Goal: Check status: Check status

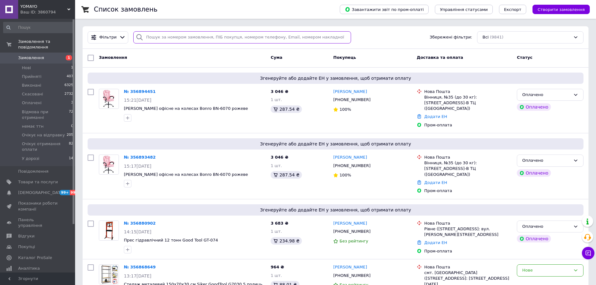
click at [157, 38] on input "search" at bounding box center [242, 37] width 218 height 12
paste input "355956544"
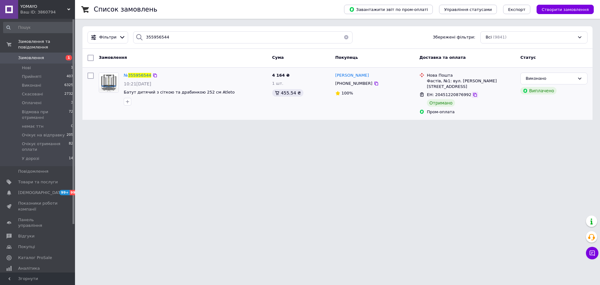
click at [473, 92] on icon at bounding box center [475, 94] width 5 height 5
click at [153, 38] on input "355956544" at bounding box center [243, 37] width 220 height 12
paste input "792178"
click at [473, 94] on icon at bounding box center [475, 94] width 5 height 5
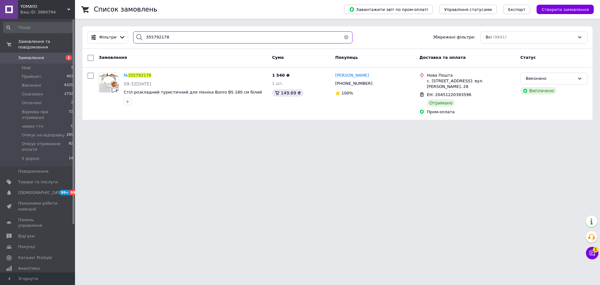
click at [149, 37] on input "355792178" at bounding box center [243, 37] width 220 height 12
paste input "956544"
click at [473, 93] on icon at bounding box center [475, 95] width 4 height 4
click at [150, 37] on input "355956544" at bounding box center [243, 37] width 220 height 12
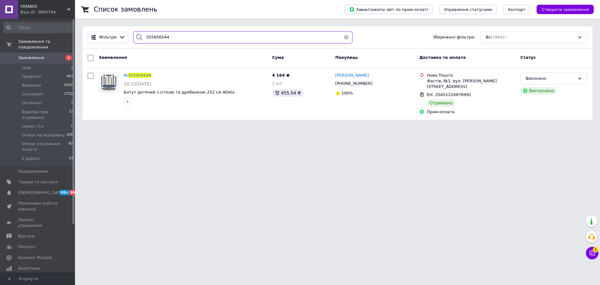
click at [150, 37] on input "355956544" at bounding box center [243, 37] width 220 height 12
click at [473, 93] on icon at bounding box center [475, 95] width 4 height 4
click at [151, 38] on input "355956544" at bounding box center [243, 37] width 220 height 12
paste input "94009"
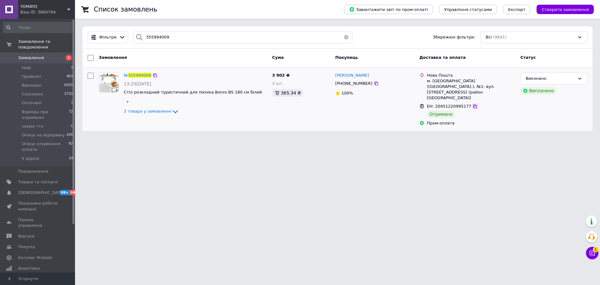
click at [473, 104] on icon at bounding box center [475, 106] width 5 height 5
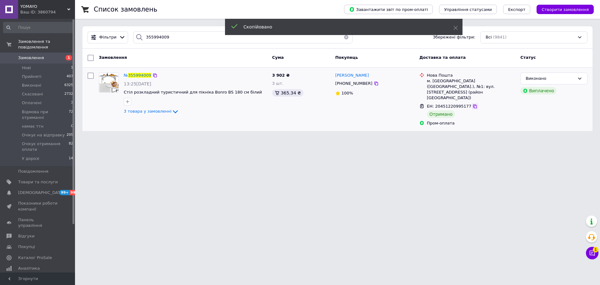
click at [473, 104] on icon at bounding box center [475, 106] width 5 height 5
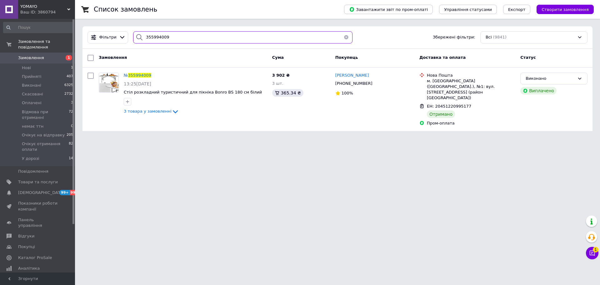
click at [151, 32] on input "355994009" at bounding box center [243, 37] width 220 height 12
click at [151, 35] on input "355994009" at bounding box center [243, 37] width 220 height 12
paste input "6030727"
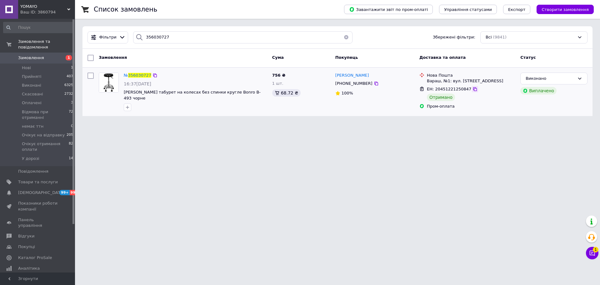
click at [473, 88] on icon at bounding box center [475, 89] width 4 height 4
click at [147, 38] on input "356030727" at bounding box center [243, 37] width 220 height 12
paste input "5870905"
click at [473, 94] on icon at bounding box center [475, 94] width 5 height 5
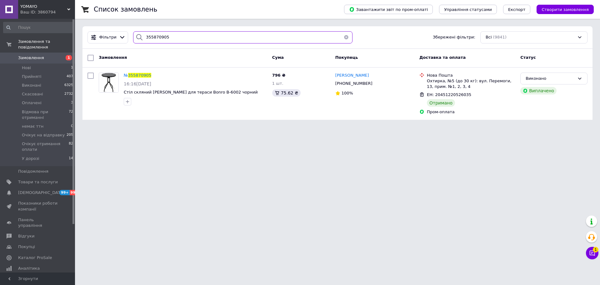
click at [146, 42] on input "355870905" at bounding box center [243, 37] width 220 height 12
paste input "970347"
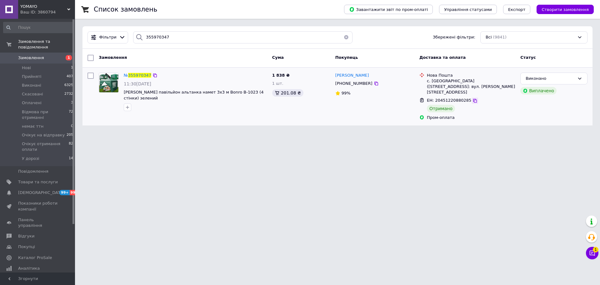
click at [473, 99] on icon at bounding box center [475, 101] width 4 height 4
click at [153, 38] on input "355970347" at bounding box center [243, 37] width 220 height 12
paste input "6152216"
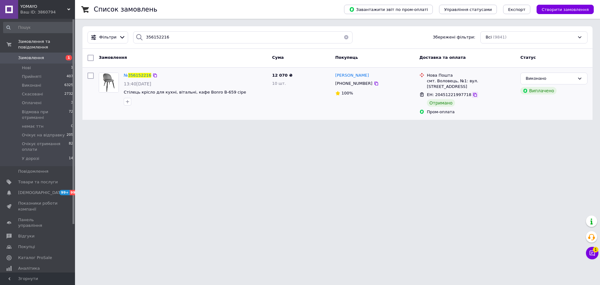
click at [473, 93] on icon at bounding box center [475, 95] width 4 height 4
click at [146, 37] on input "356152216" at bounding box center [243, 37] width 220 height 12
paste input "5397799"
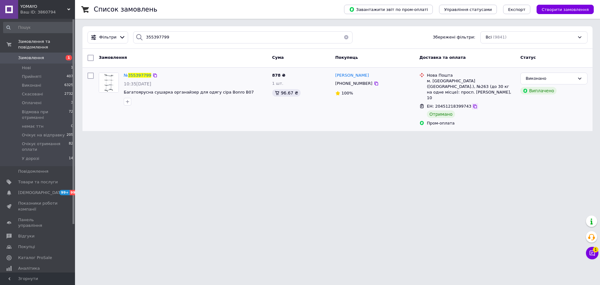
click at [473, 104] on icon at bounding box center [475, 106] width 4 height 4
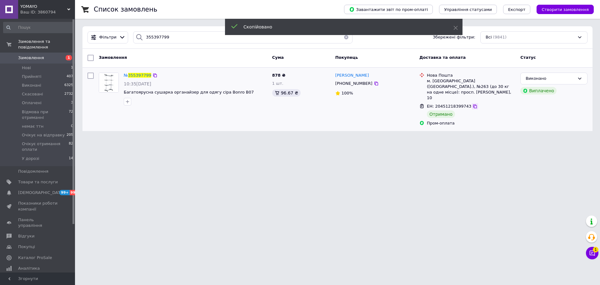
click at [473, 104] on icon at bounding box center [475, 106] width 5 height 5
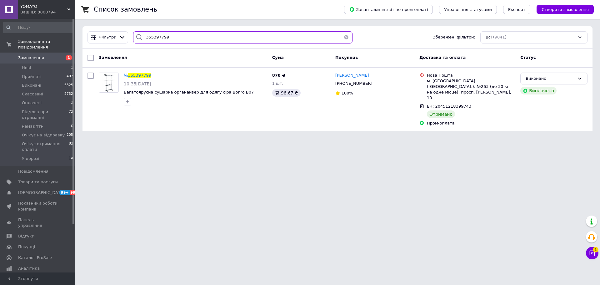
click at [148, 35] on input "355397799" at bounding box center [243, 37] width 220 height 12
paste input "6040024"
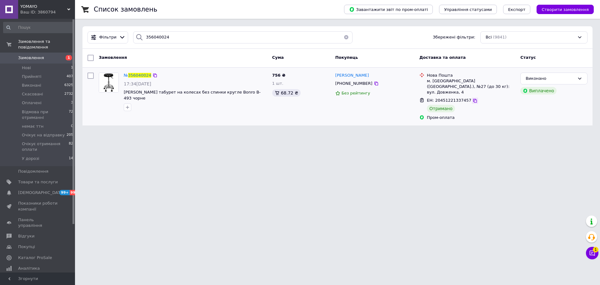
click at [473, 98] on icon at bounding box center [475, 100] width 5 height 5
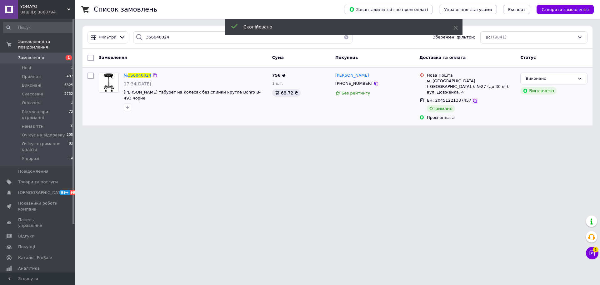
click at [473, 98] on icon at bounding box center [475, 100] width 5 height 5
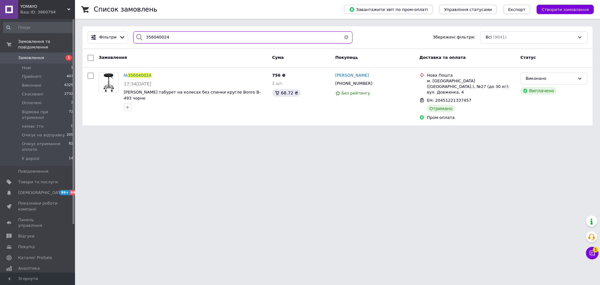
click at [164, 37] on input "356040024" at bounding box center [243, 37] width 220 height 12
paste input "89258"
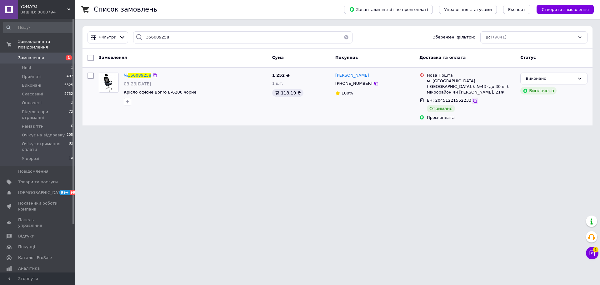
click at [473, 99] on icon at bounding box center [475, 101] width 4 height 4
click at [149, 43] on input "356089258" at bounding box center [243, 37] width 220 height 12
click at [149, 39] on input "356089258" at bounding box center [243, 37] width 220 height 12
paste input "147063"
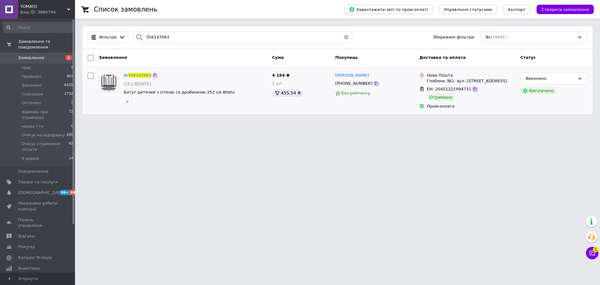
click at [473, 90] on icon at bounding box center [475, 89] width 4 height 4
click at [156, 37] on input "356147063" at bounding box center [243, 37] width 220 height 12
paste input "245176"
click at [374, 84] on icon at bounding box center [376, 83] width 5 height 5
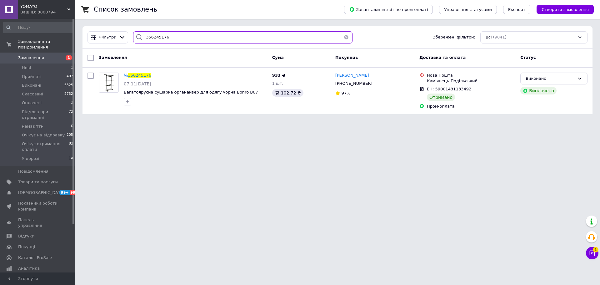
click at [156, 37] on input "356245176" at bounding box center [243, 37] width 220 height 12
click at [153, 37] on input "356245176" at bounding box center [243, 37] width 220 height 12
paste input "050790"
click at [473, 89] on icon at bounding box center [475, 89] width 4 height 4
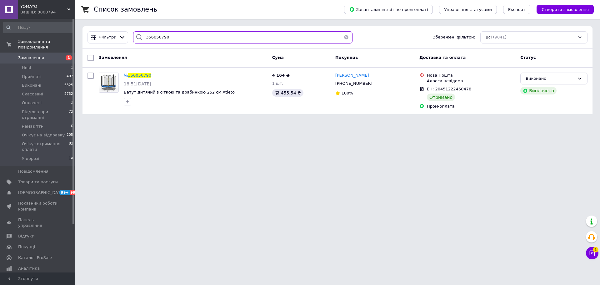
click at [156, 34] on input "356050790" at bounding box center [243, 37] width 220 height 12
paste input "326507"
click at [473, 88] on icon at bounding box center [475, 89] width 5 height 5
click at [149, 36] on input "356326507" at bounding box center [243, 37] width 220 height 12
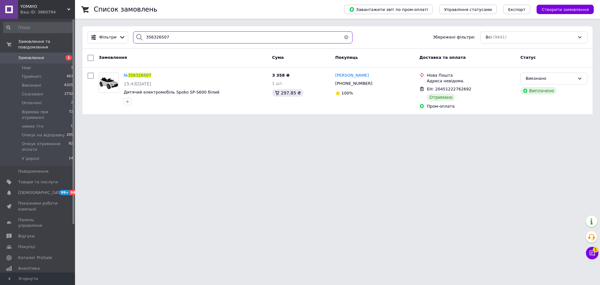
click at [149, 36] on input "356326507" at bounding box center [243, 37] width 220 height 12
paste input "127751"
click at [473, 89] on icon at bounding box center [475, 89] width 5 height 5
click at [154, 33] on input "356127751" at bounding box center [243, 37] width 220 height 12
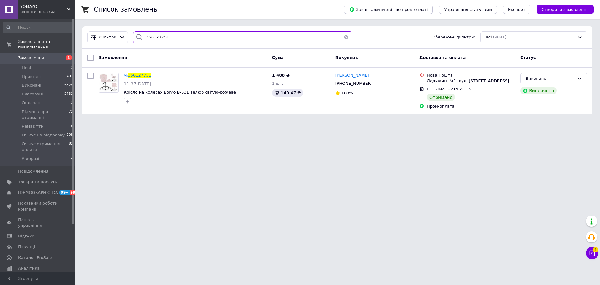
paste input "087106"
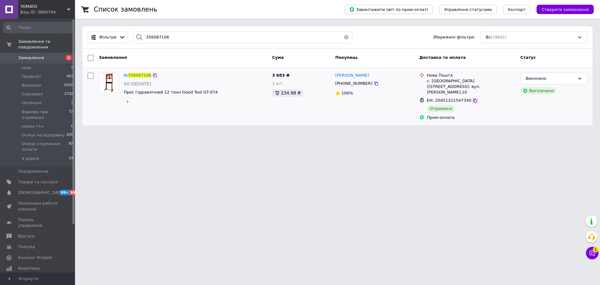
click at [473, 99] on icon at bounding box center [475, 101] width 4 height 4
click at [150, 36] on input "356087106" at bounding box center [243, 37] width 220 height 12
paste input "355956544"
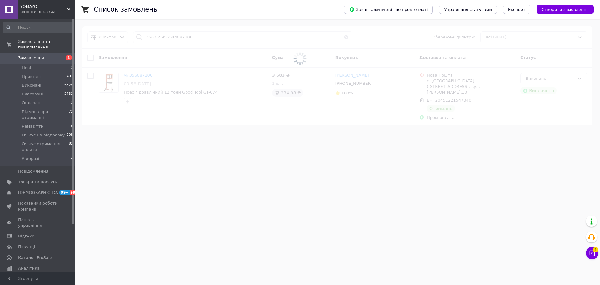
click at [173, 34] on span at bounding box center [300, 59] width 600 height 118
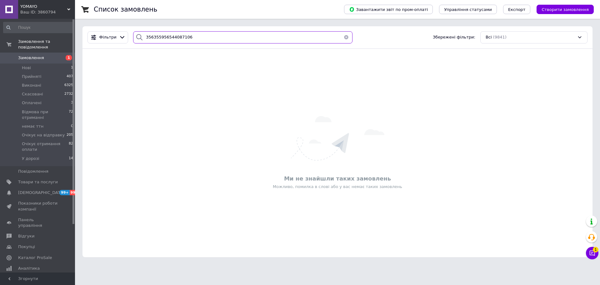
drag, startPoint x: 185, startPoint y: 36, endPoint x: 72, endPoint y: 34, distance: 112.6
click at [72, 34] on div "YOMAYO Ваш ID: 3860794 Сайт YOMAYO Кабінет покупця Перевірити стан системи Стор…" at bounding box center [300, 132] width 600 height 265
paste input "5956544"
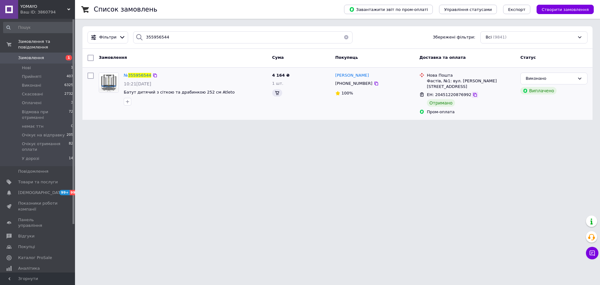
click at [473, 92] on icon at bounding box center [475, 94] width 5 height 5
click at [144, 40] on input "355956544" at bounding box center [243, 37] width 220 height 12
paste input "792178"
click at [473, 96] on icon at bounding box center [475, 94] width 5 height 5
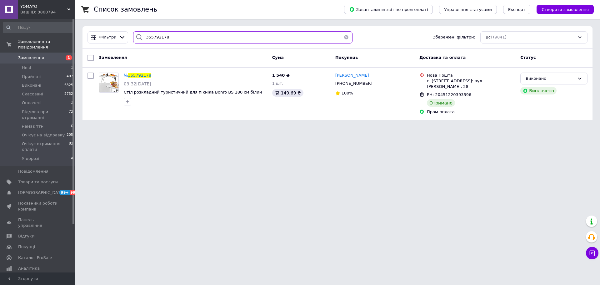
click at [144, 37] on input "355792178" at bounding box center [243, 37] width 220 height 12
paste input "994009"
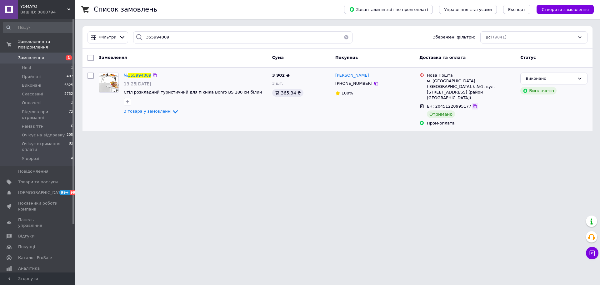
click at [473, 104] on icon at bounding box center [475, 106] width 5 height 5
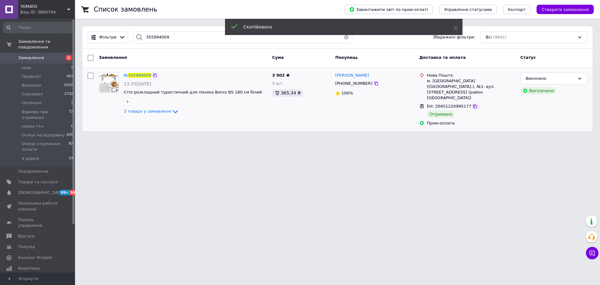
click at [473, 104] on icon at bounding box center [475, 106] width 5 height 5
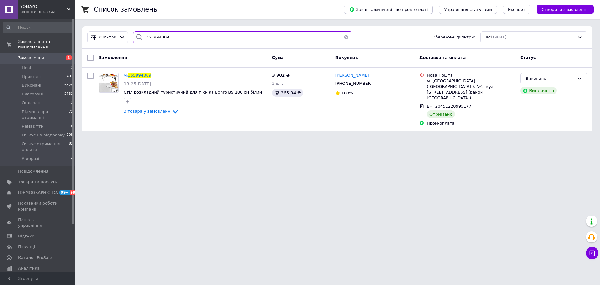
click at [145, 37] on input "355994009" at bounding box center [243, 37] width 220 height 12
paste input "6030727"
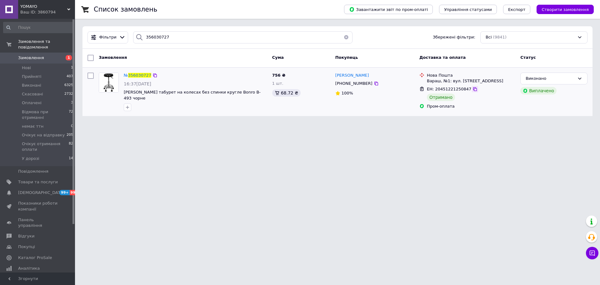
click at [473, 89] on icon at bounding box center [475, 89] width 4 height 4
click at [142, 38] on div at bounding box center [139, 37] width 13 height 12
click at [144, 37] on input "356030727" at bounding box center [243, 37] width 220 height 12
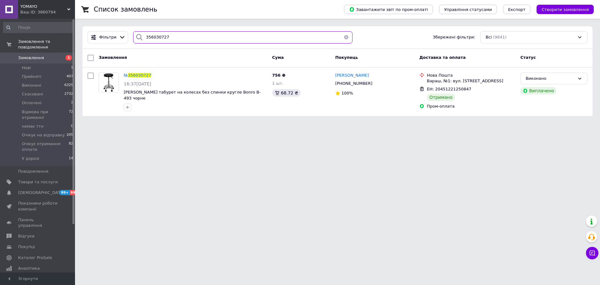
paste input "5870905"
click at [473, 93] on icon at bounding box center [475, 94] width 5 height 5
click at [146, 38] on input "355870905" at bounding box center [243, 37] width 220 height 12
paste input "970347"
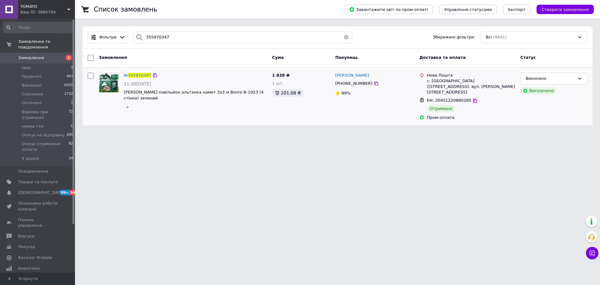
click at [473, 98] on icon at bounding box center [475, 100] width 5 height 5
click at [164, 33] on input "355970347" at bounding box center [243, 37] width 220 height 12
paste input "6152216"
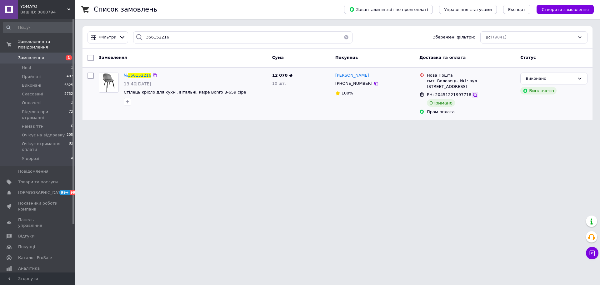
click at [473, 92] on icon at bounding box center [475, 94] width 5 height 5
click at [152, 35] on input "356152216" at bounding box center [243, 37] width 220 height 12
paste input "5397799"
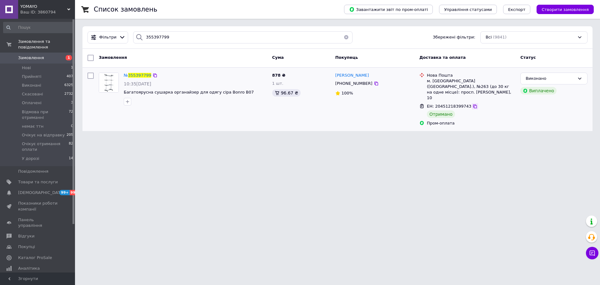
click at [473, 104] on icon at bounding box center [475, 106] width 5 height 5
click at [152, 39] on input "355397799" at bounding box center [243, 37] width 220 height 12
paste input "6040024"
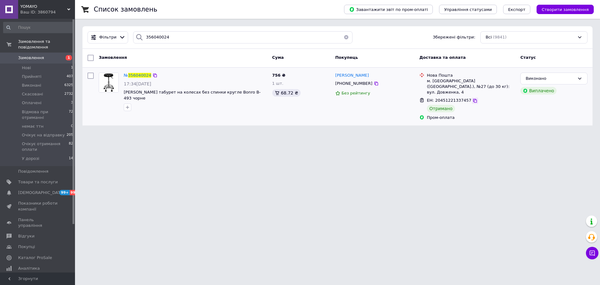
click at [473, 98] on icon at bounding box center [475, 100] width 5 height 5
click at [152, 38] on input "356040024" at bounding box center [243, 37] width 220 height 12
paste input "89258"
click at [473, 98] on icon at bounding box center [475, 100] width 5 height 5
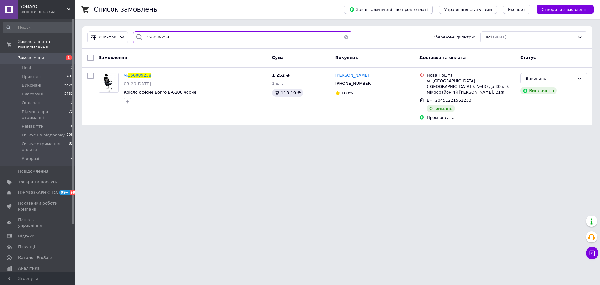
click at [153, 39] on input "356089258" at bounding box center [243, 37] width 220 height 12
paste input "356147063"
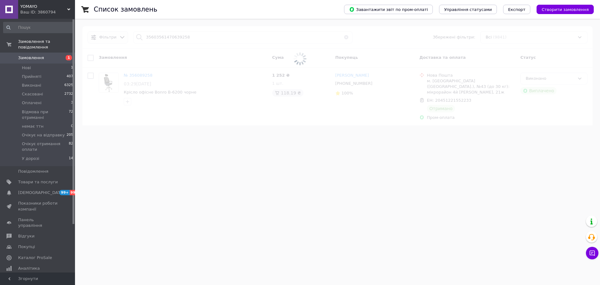
drag, startPoint x: 184, startPoint y: 39, endPoint x: 109, endPoint y: 36, distance: 75.1
click at [91, 36] on span at bounding box center [300, 59] width 600 height 118
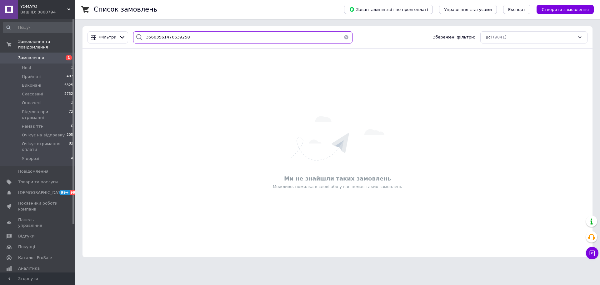
click at [169, 37] on input "35603561470639258" at bounding box center [243, 37] width 220 height 12
drag, startPoint x: 136, startPoint y: 33, endPoint x: 119, endPoint y: 33, distance: 17.2
click at [119, 33] on div "Фільтри 35603561470639258 Збережені фільтри: Всі (9841)" at bounding box center [337, 37] width 505 height 12
paste input "147063"
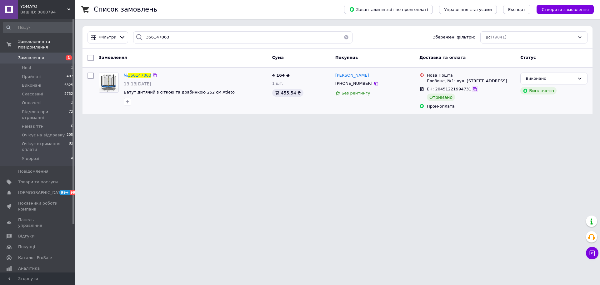
click at [473, 91] on icon at bounding box center [475, 89] width 4 height 4
click at [148, 38] on input "356147063" at bounding box center [243, 37] width 220 height 12
paste input "245176"
click at [149, 38] on input "356245176" at bounding box center [243, 37] width 220 height 12
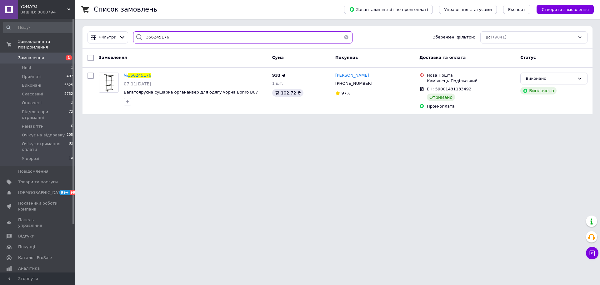
click at [149, 38] on input "356245176" at bounding box center [243, 37] width 220 height 12
paste input "050790"
click at [473, 88] on icon at bounding box center [475, 89] width 4 height 4
click at [151, 39] on input "356050790" at bounding box center [243, 37] width 220 height 12
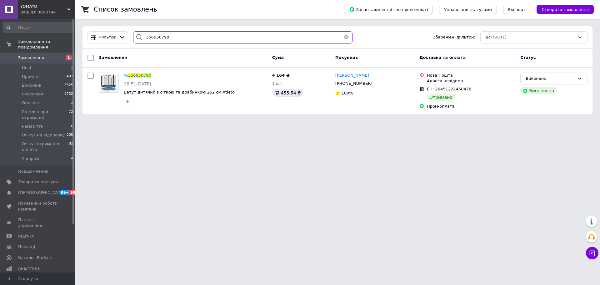
click at [151, 39] on input "356050790" at bounding box center [243, 37] width 220 height 12
paste input "326507"
click at [473, 89] on icon at bounding box center [475, 89] width 5 height 5
click at [149, 35] on input "356326507" at bounding box center [243, 37] width 220 height 12
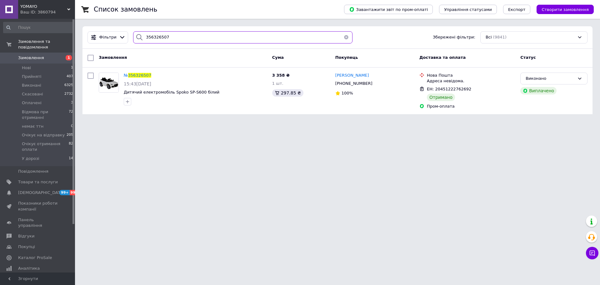
paste input "127751"
click at [473, 89] on icon at bounding box center [475, 89] width 5 height 5
click at [146, 34] on input "356127751" at bounding box center [243, 37] width 220 height 12
paste input "087106"
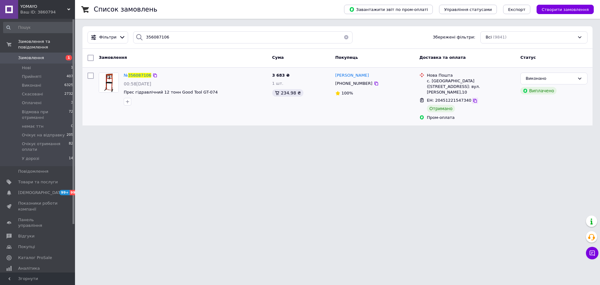
click at [473, 98] on icon at bounding box center [475, 100] width 5 height 5
click at [153, 38] on input "356087106" at bounding box center [243, 37] width 220 height 12
paste input "24517"
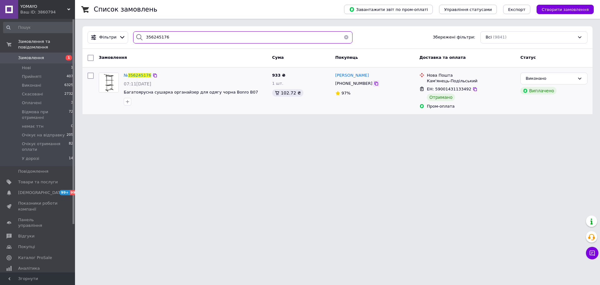
type input "356245176"
click at [374, 86] on icon at bounding box center [376, 83] width 5 height 5
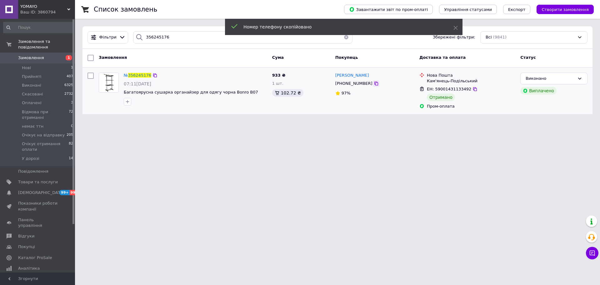
click at [374, 84] on icon at bounding box center [376, 83] width 5 height 5
